Goal: Task Accomplishment & Management: Use online tool/utility

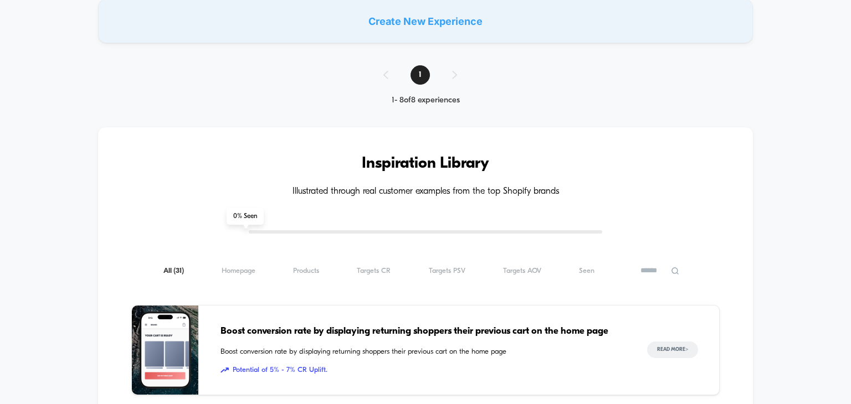
scroll to position [665, 0]
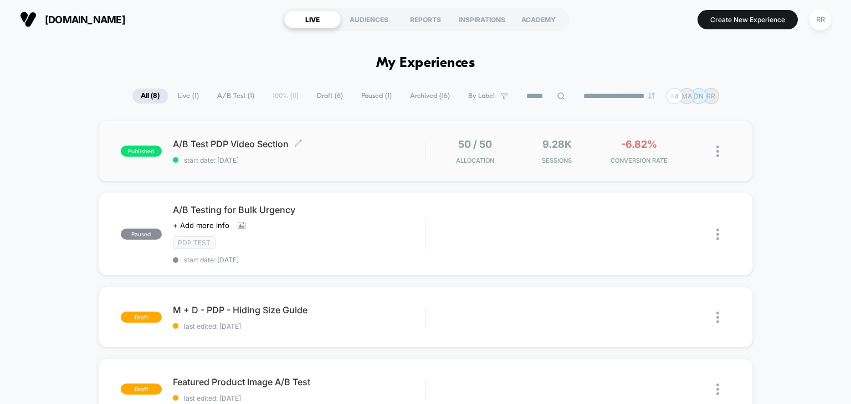
click at [254, 147] on span "A/B Test PDP Video Section Click to edit experience details" at bounding box center [299, 144] width 253 height 11
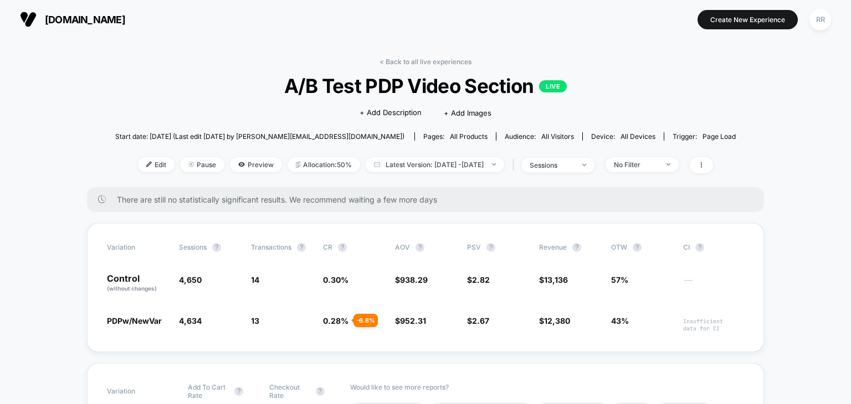
click at [633, 80] on span "A/B Test PDP Video Section LIVE" at bounding box center [425, 85] width 558 height 23
